Goal: Task Accomplishment & Management: Manage account settings

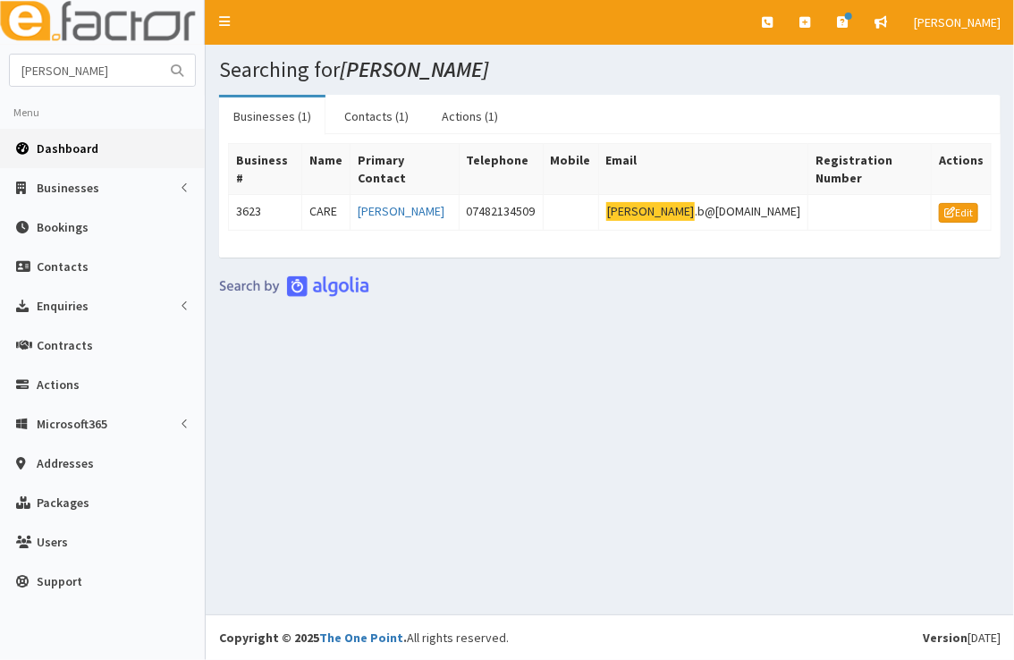
click at [74, 146] on span "Dashboard" at bounding box center [68, 148] width 62 height 16
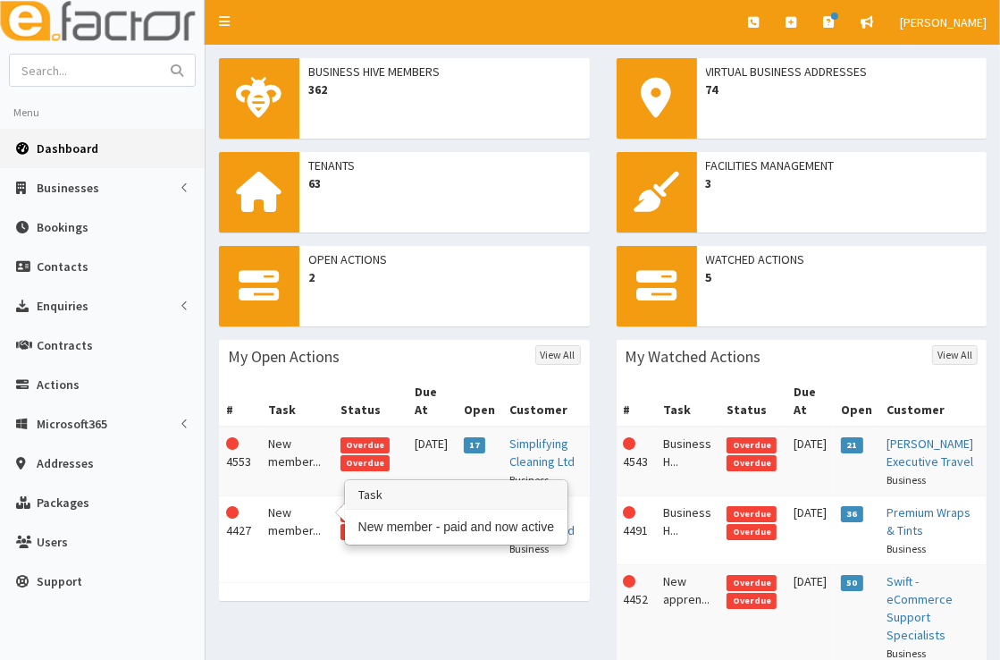
click at [282, 506] on td "New member..." at bounding box center [297, 530] width 72 height 69
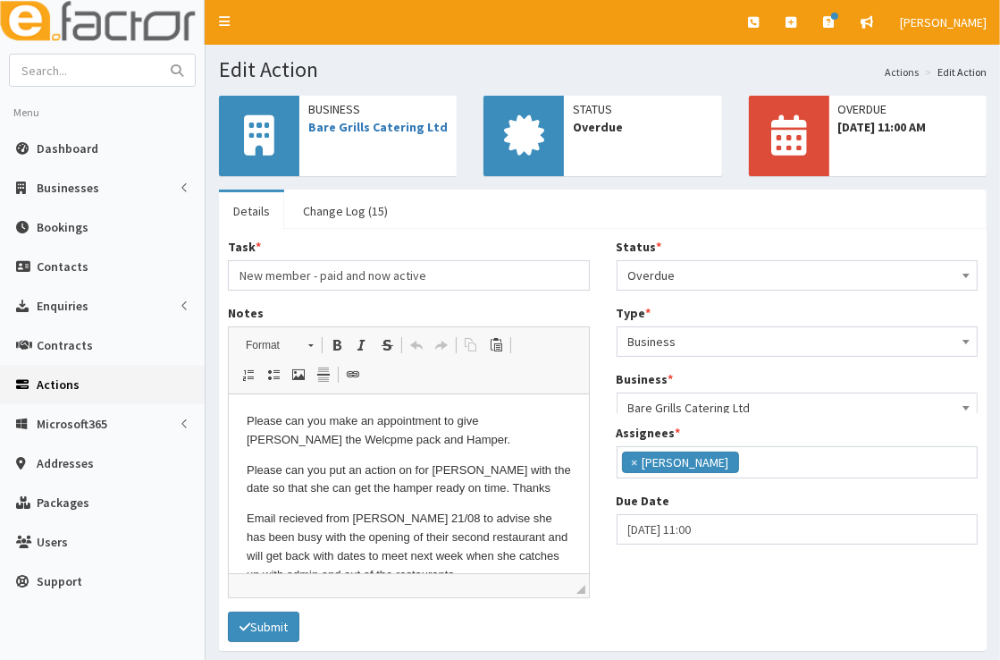
scroll to position [211, 0]
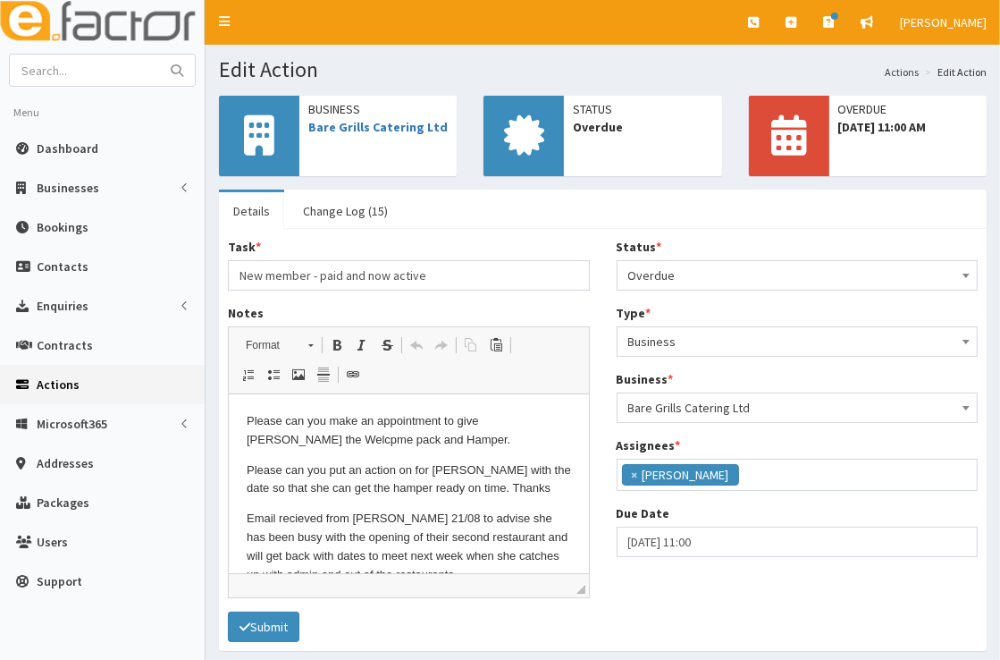
click at [777, 272] on span "Overdue" at bounding box center [798, 275] width 339 height 25
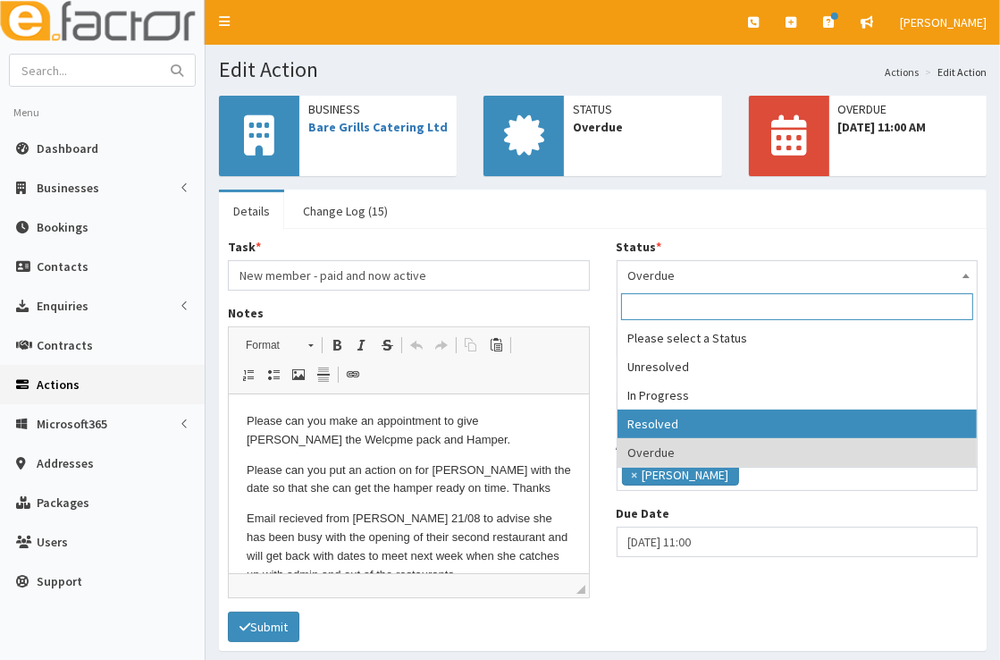
select select "3"
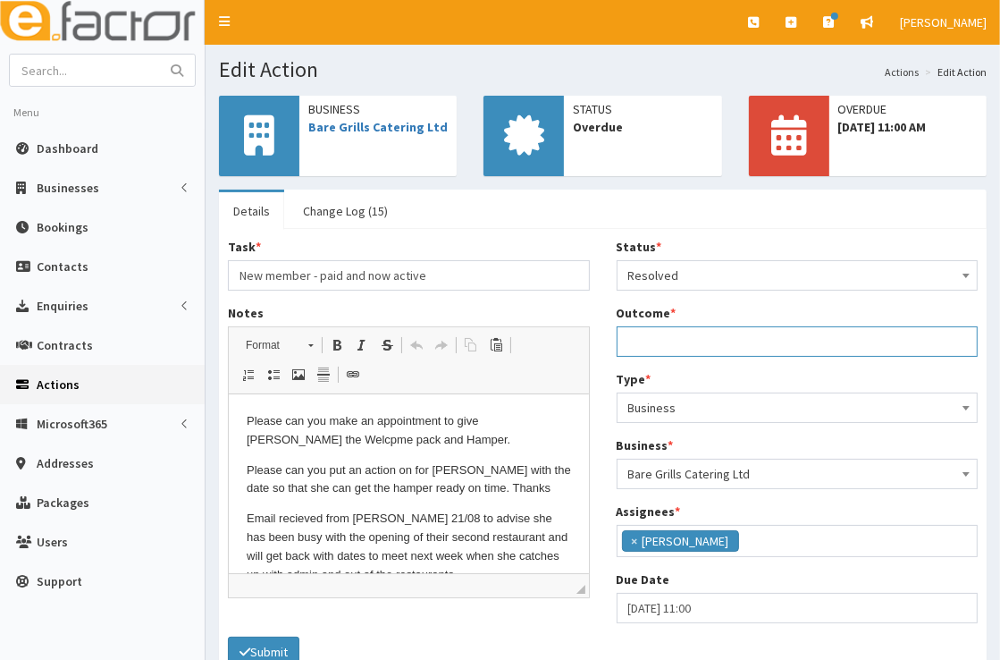
click at [760, 341] on input "Outcome *" at bounding box center [798, 341] width 362 height 30
drag, startPoint x: 971, startPoint y: 347, endPoint x: 629, endPoint y: 333, distance: 341.8
click at [629, 333] on input "Handing over welcome pack and talking them through making most of their members…" at bounding box center [798, 341] width 362 height 30
type input "Handing over welcome pack and talking them through making most of their members…"
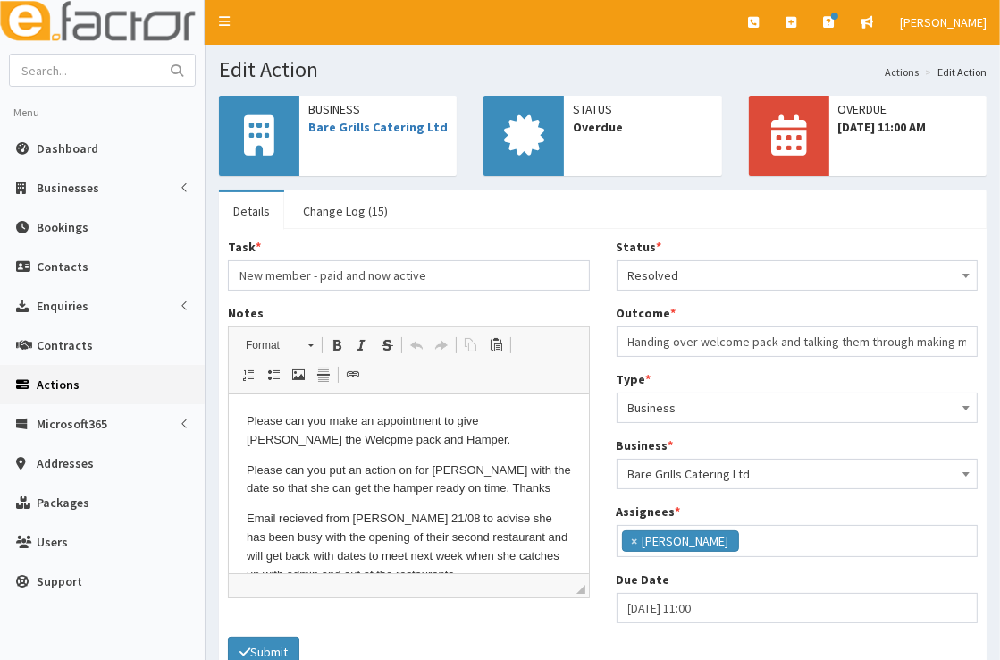
click at [367, 137] on div "Business Bare Grills Catering Ltd" at bounding box center [378, 118] width 157 height 45
click at [376, 127] on link "Bare Grills Catering Ltd" at bounding box center [377, 127] width 139 height 16
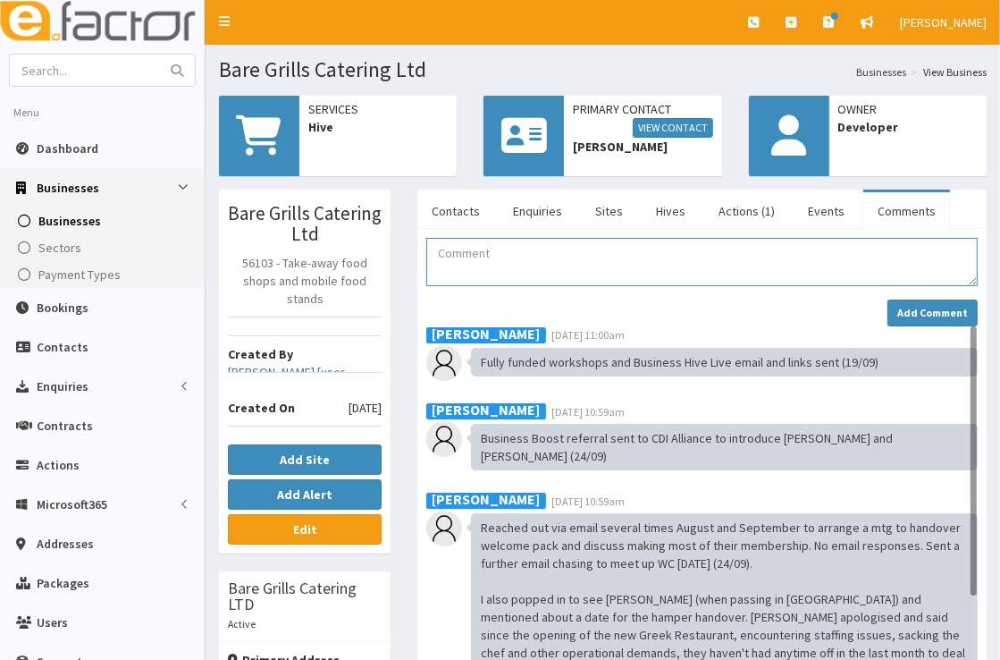
click at [519, 273] on textarea "Comment" at bounding box center [702, 262] width 552 height 48
paste textarea "Handing over welcome pack and talking them through making most of their members…"
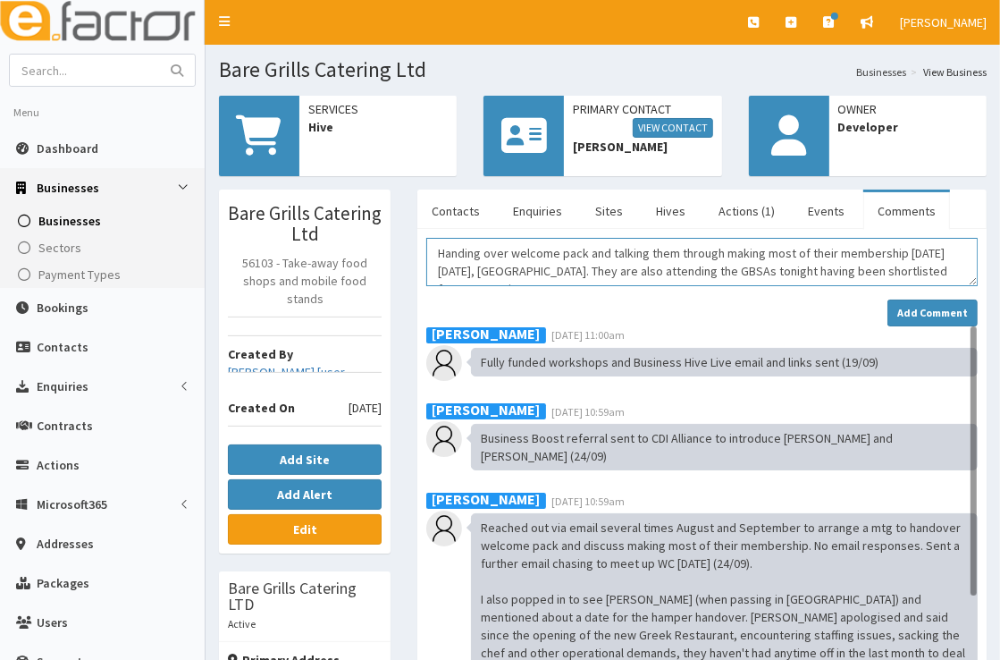
scroll to position [11, 0]
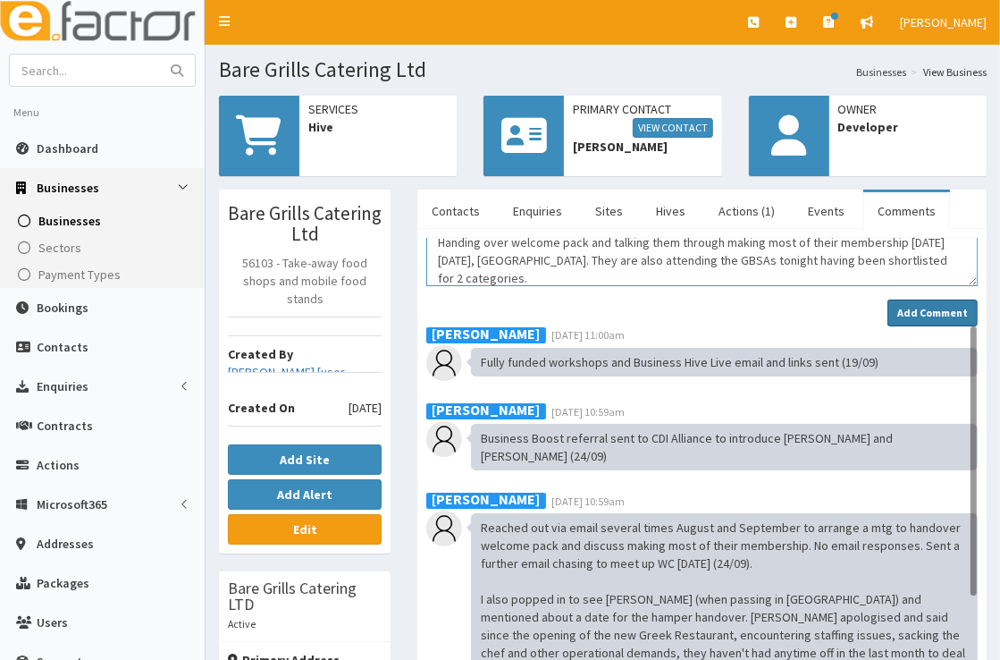
type textarea "Handing over welcome pack and talking them through making most of their members…"
click at [953, 301] on button "Add Comment" at bounding box center [933, 313] width 90 height 27
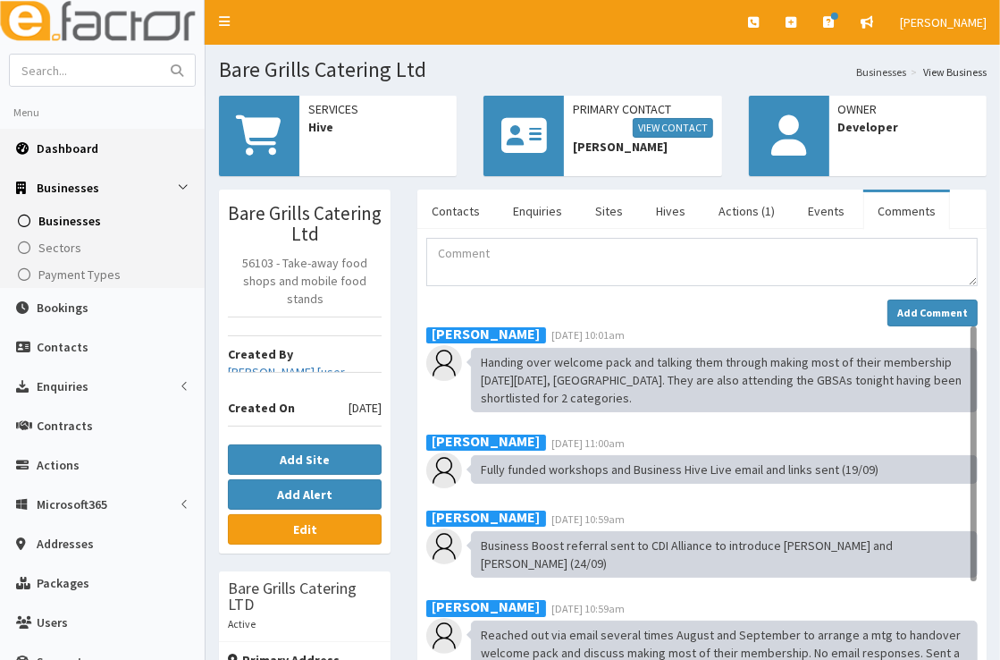
click at [82, 148] on span "Dashboard" at bounding box center [68, 148] width 62 height 16
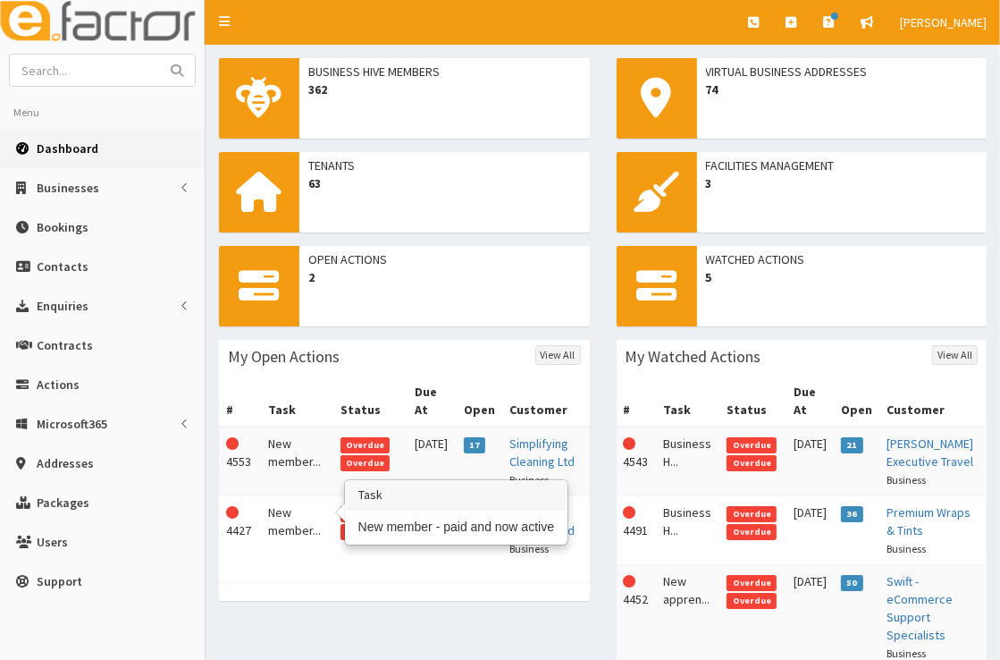
click at [286, 499] on td "New member..." at bounding box center [297, 530] width 72 height 69
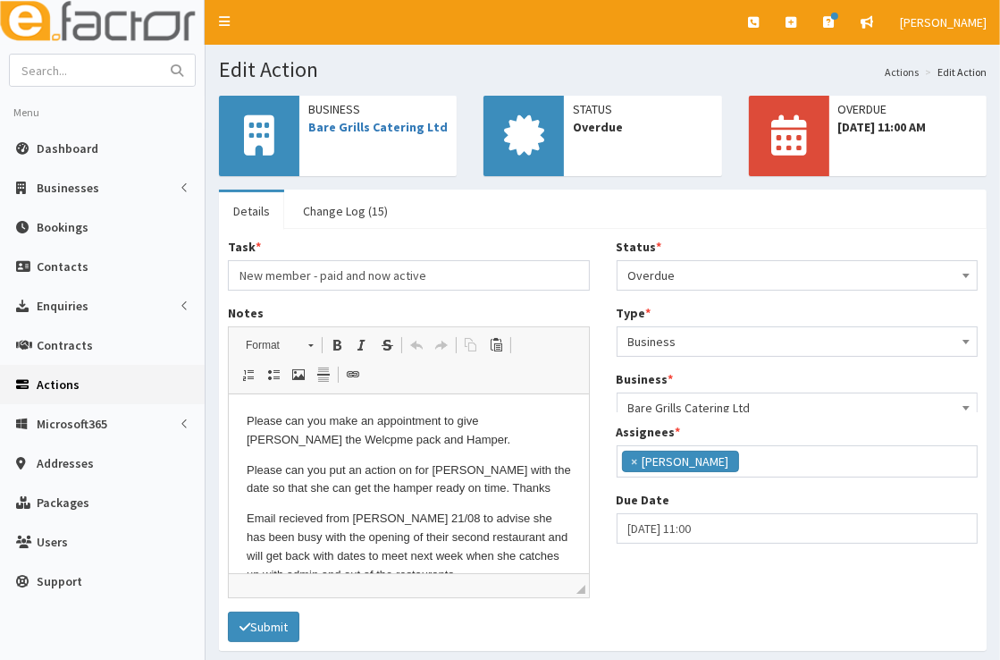
scroll to position [211, 0]
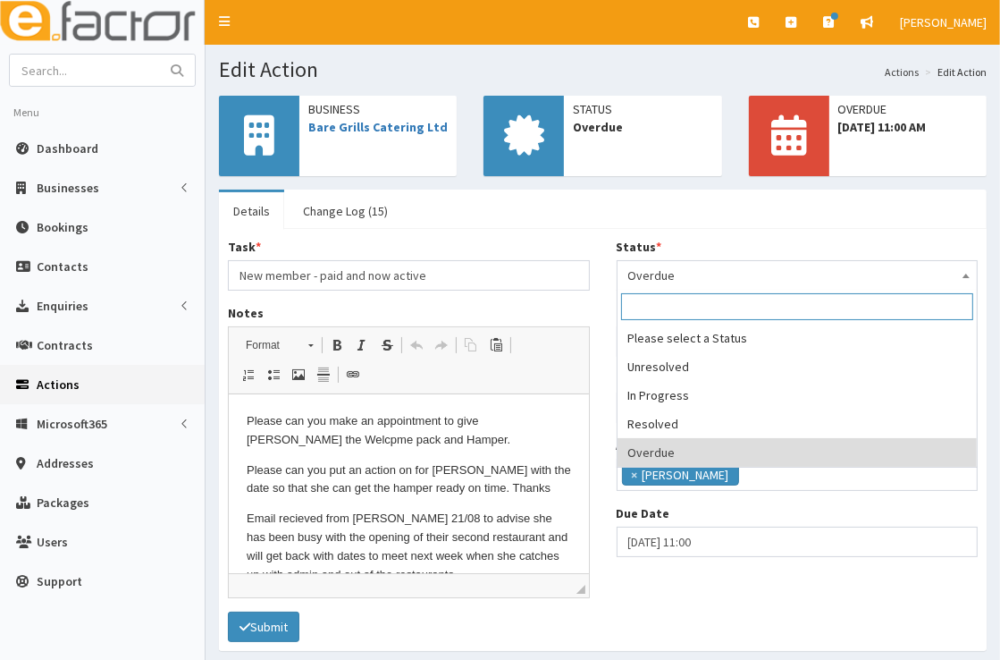
click at [720, 273] on span "Overdue" at bounding box center [798, 275] width 339 height 25
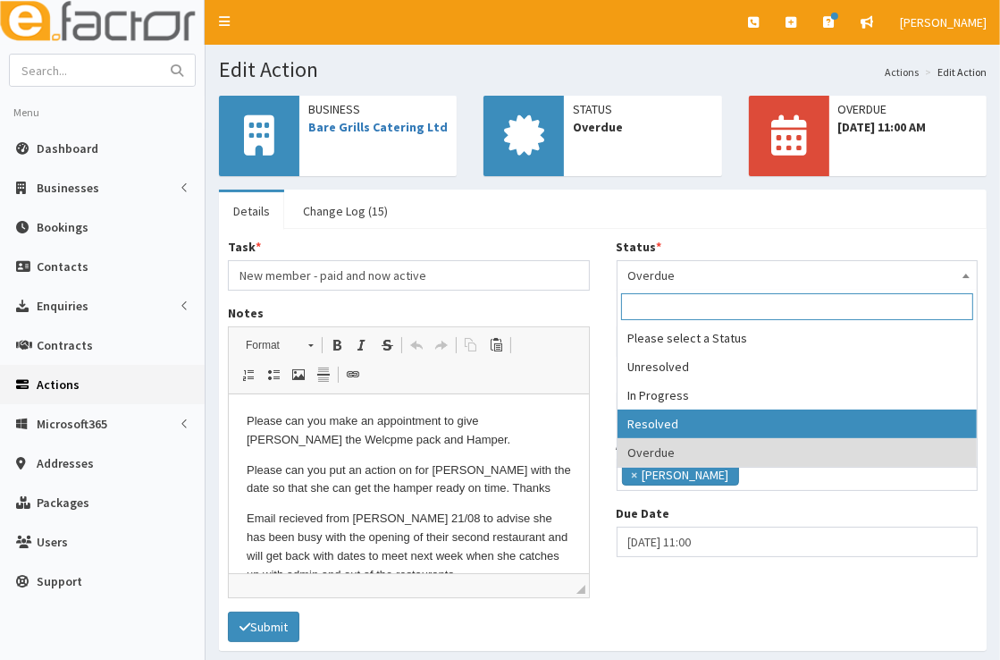
select select "3"
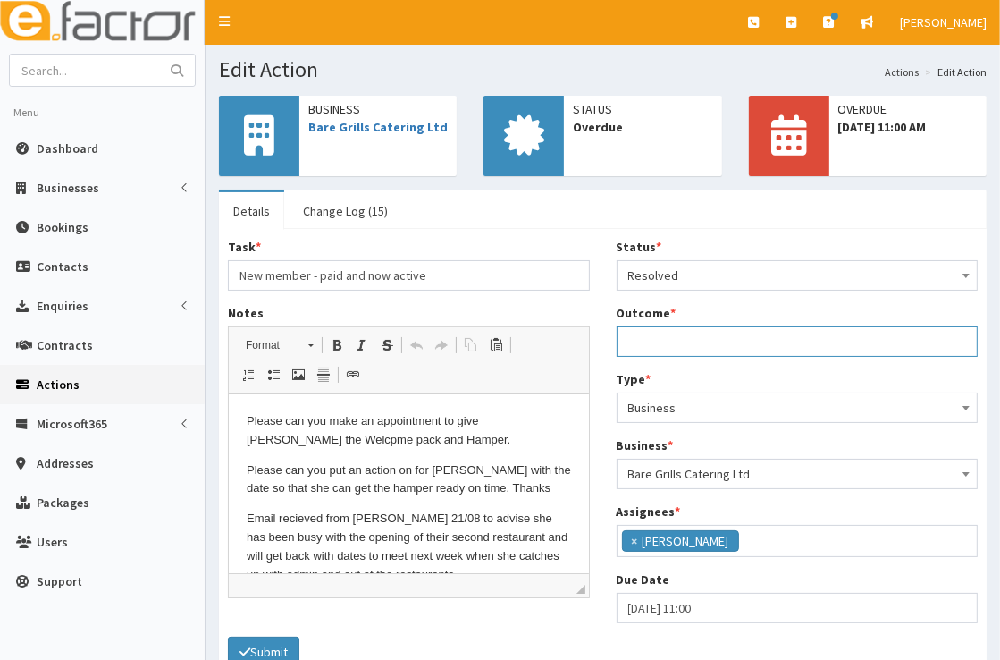
click at [715, 348] on input "Outcome *" at bounding box center [798, 341] width 362 height 30
paste input "Handing over welcome pack and talking them through making most of their members…"
type input "Handing over welcome pack and talking them through making most of their members…"
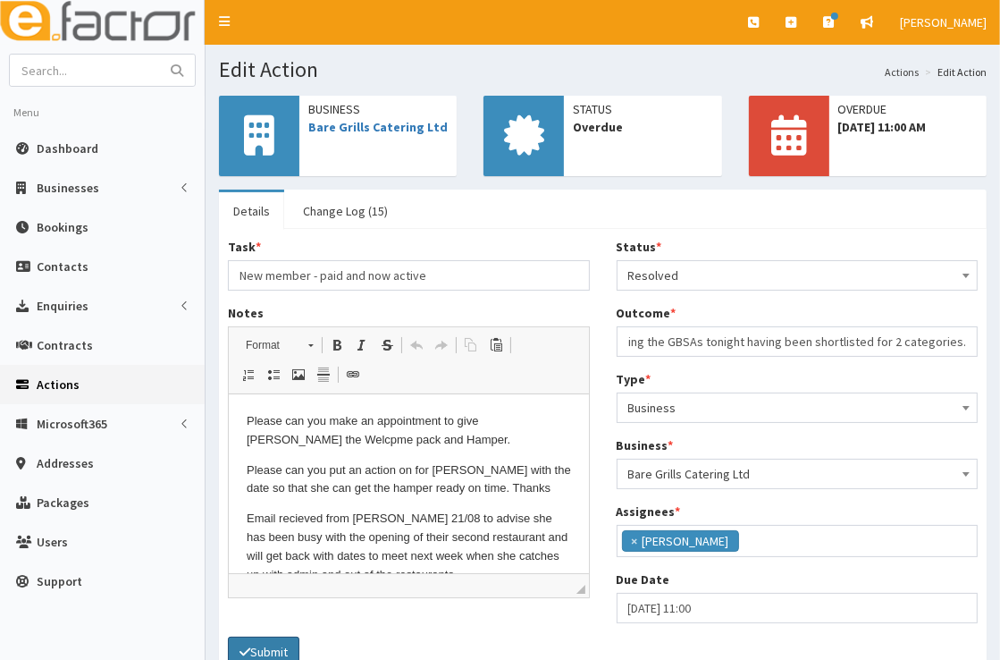
scroll to position [0, 0]
click at [245, 652] on icon "submit" at bounding box center [245, 652] width 11 height 13
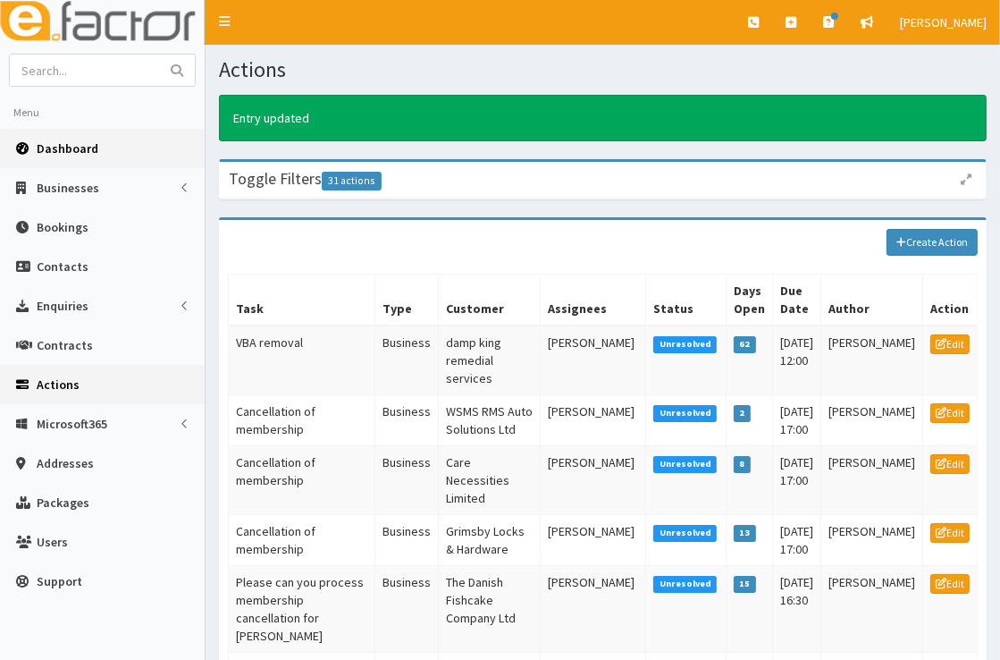
click at [80, 151] on span "Dashboard" at bounding box center [68, 148] width 62 height 16
